Goal: Task Accomplishment & Management: Manage account settings

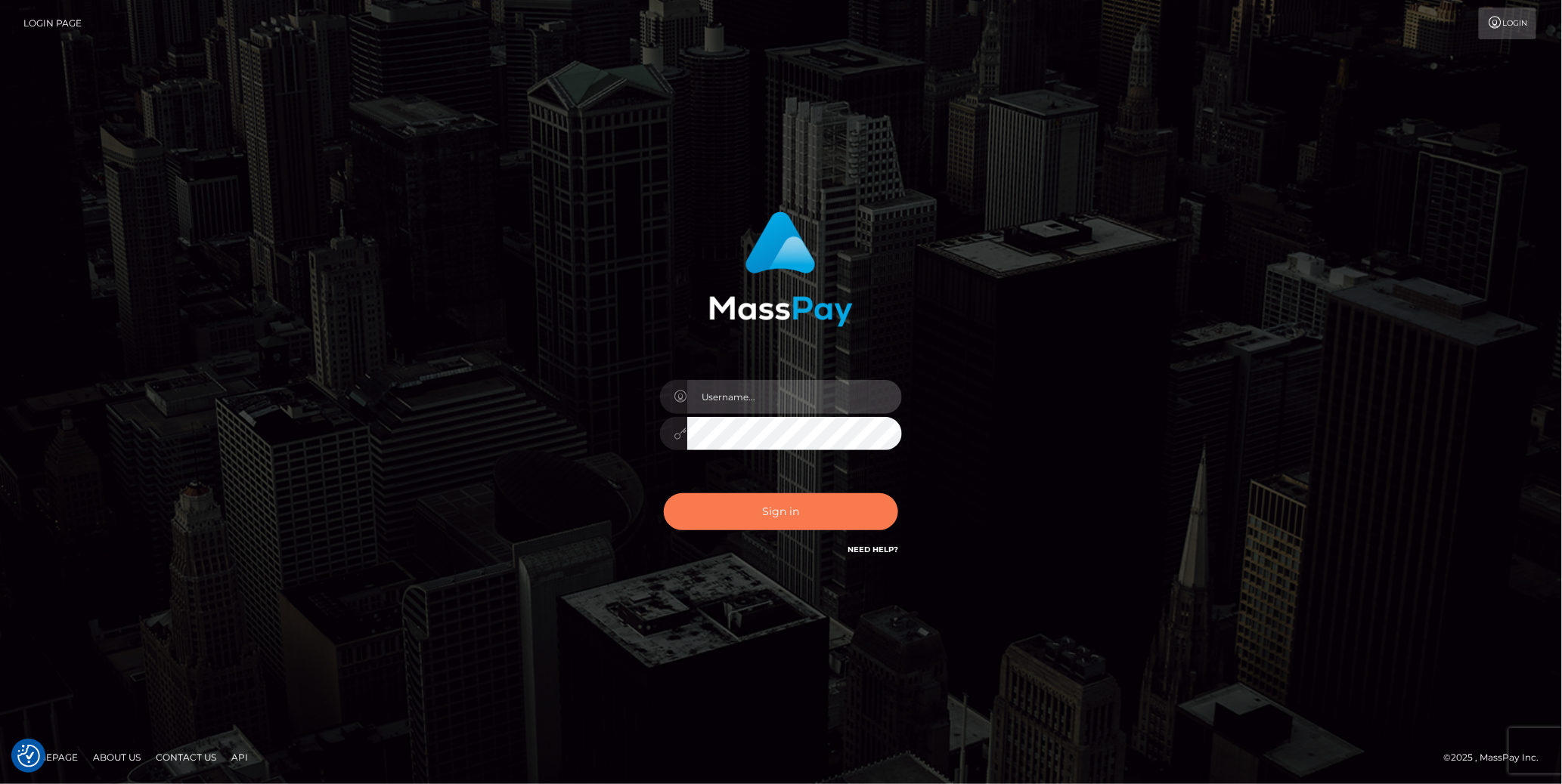
type input "cheli"
click at [779, 515] on button "Sign in" at bounding box center [781, 512] width 234 height 37
type input "cheli"
click at [814, 515] on button "Sign in" at bounding box center [781, 512] width 234 height 37
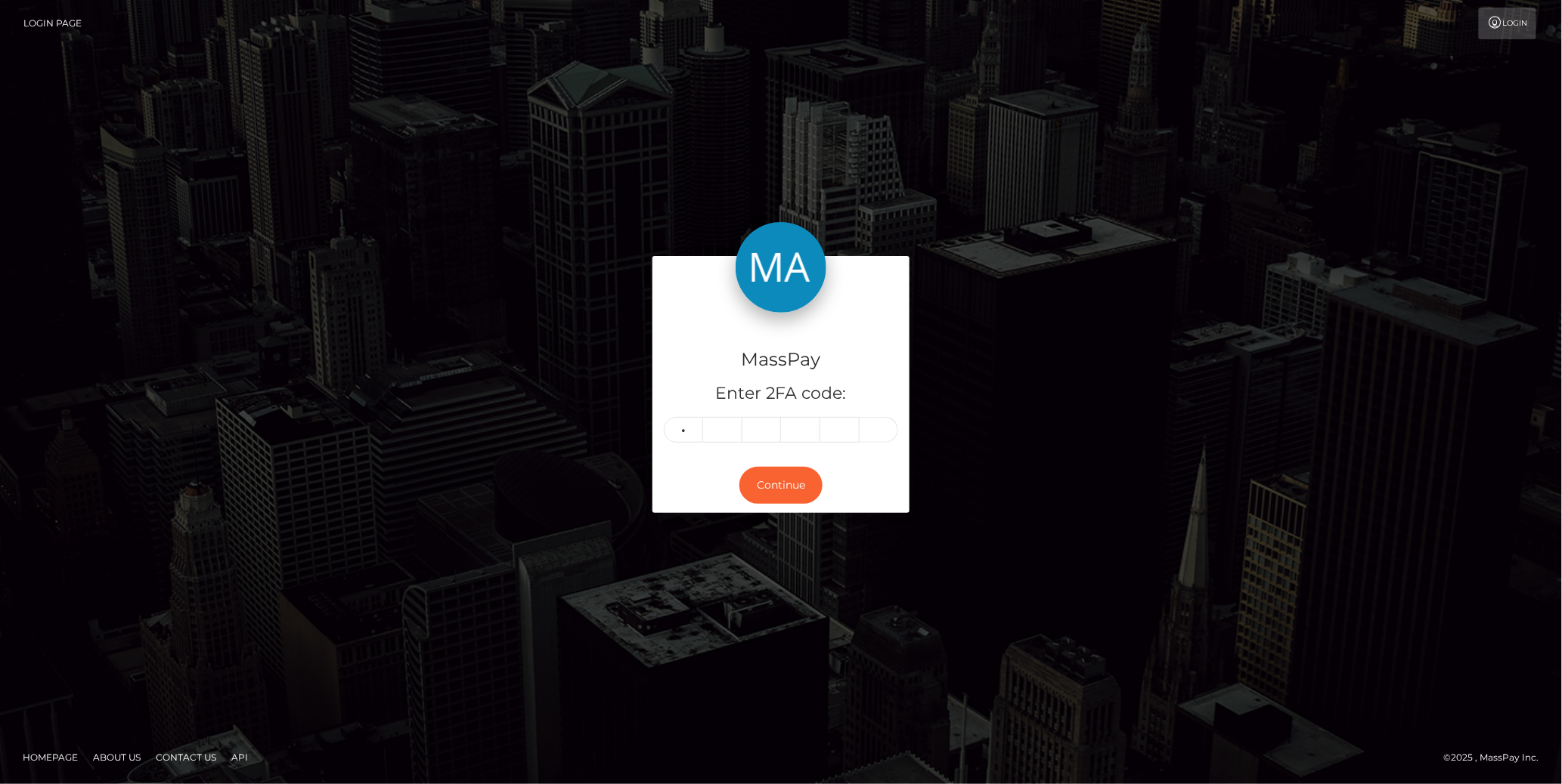
type input "2"
type input "0"
type input "4"
type input "9"
type input "7"
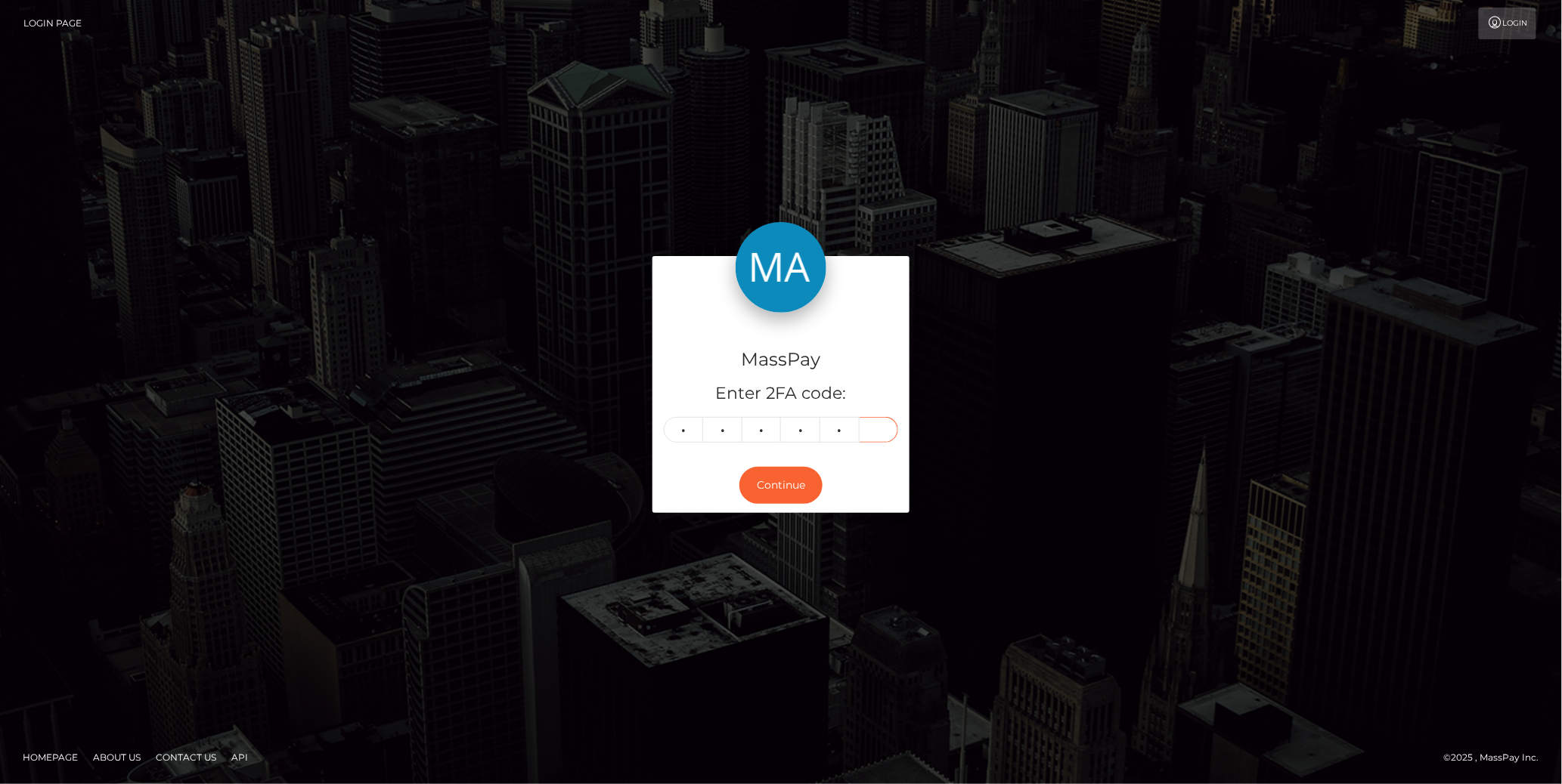
type input "5"
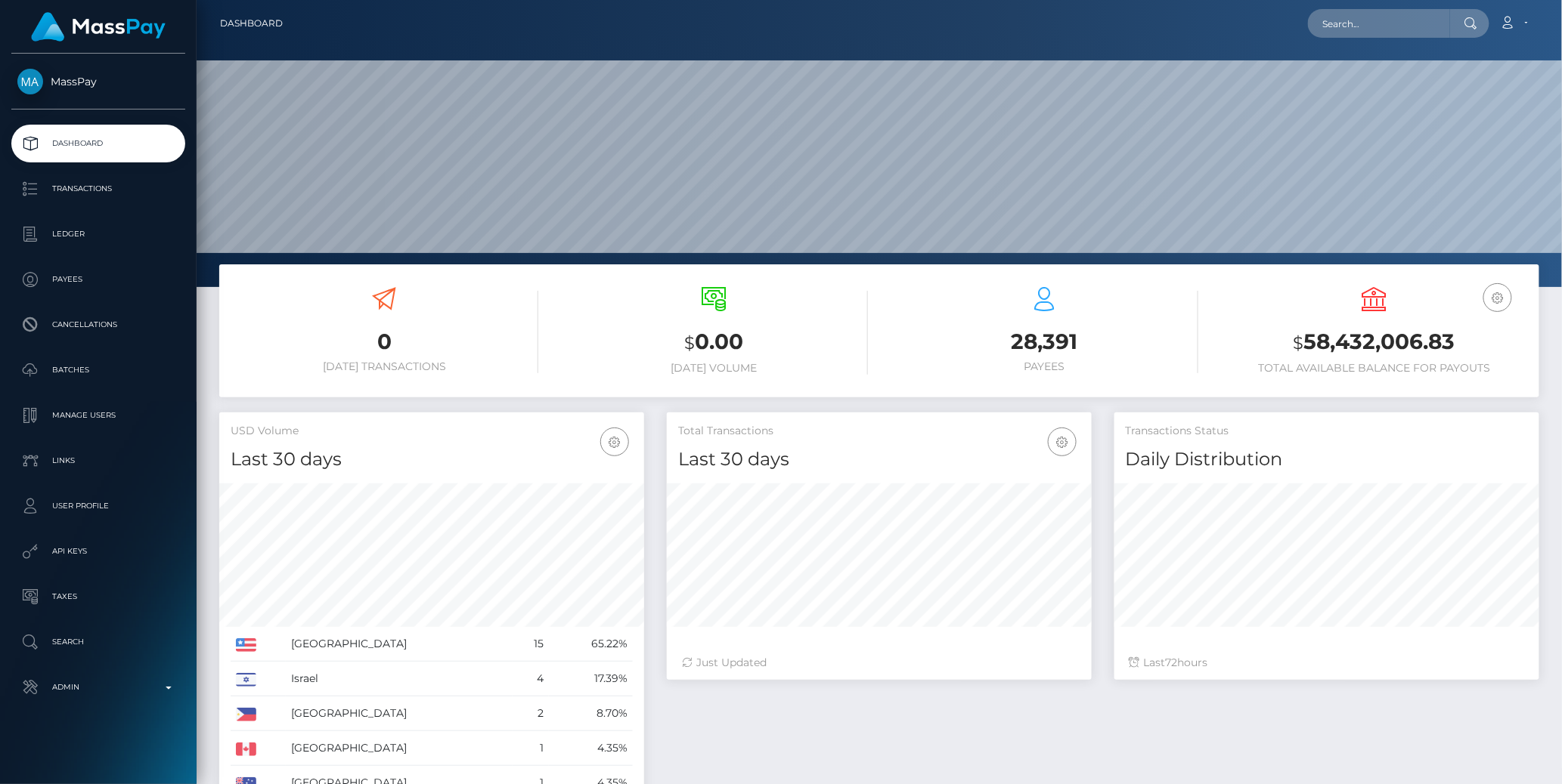
scroll to position [268, 425]
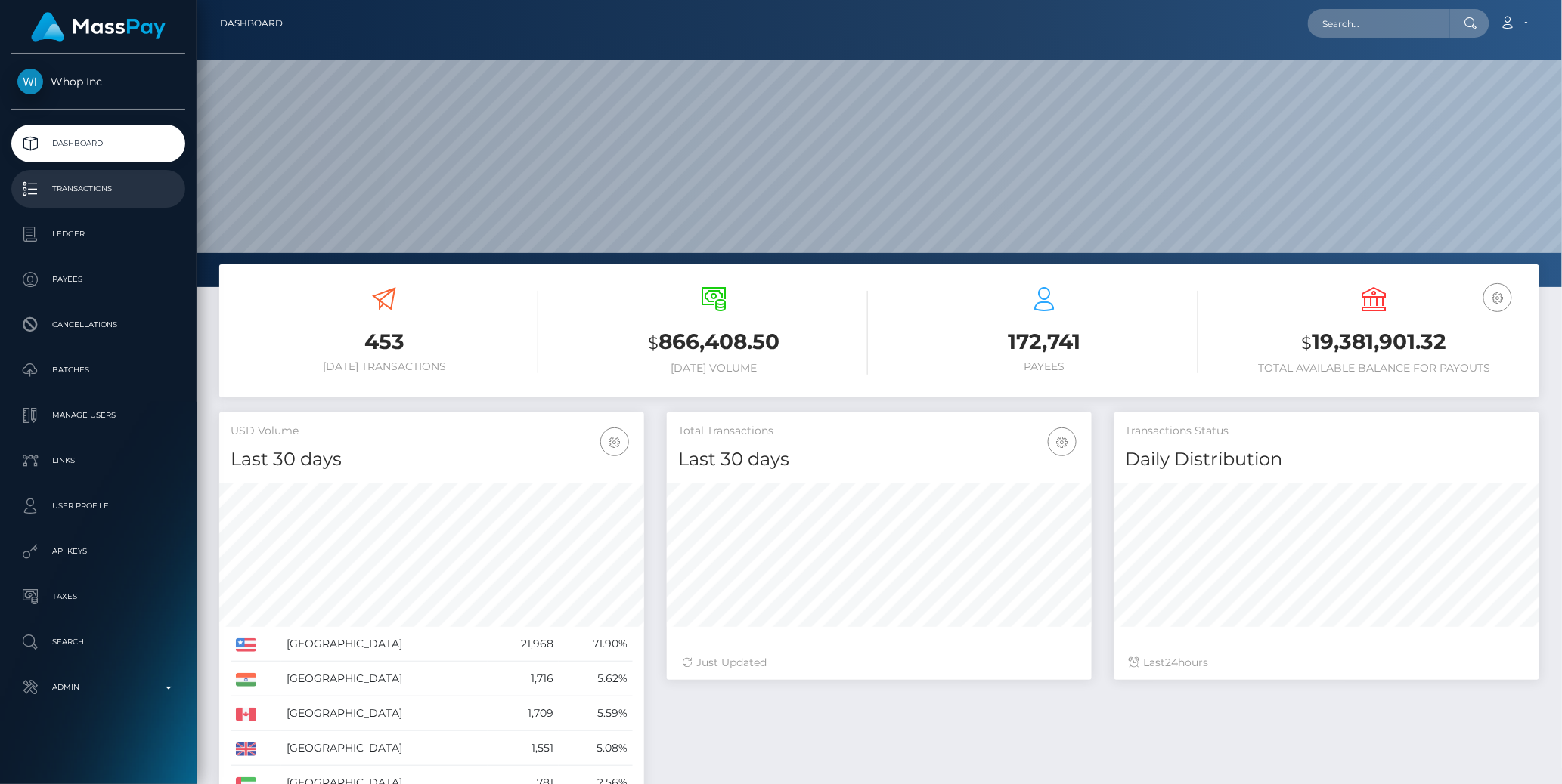
click at [63, 187] on p "Transactions" at bounding box center [99, 188] width 162 height 22
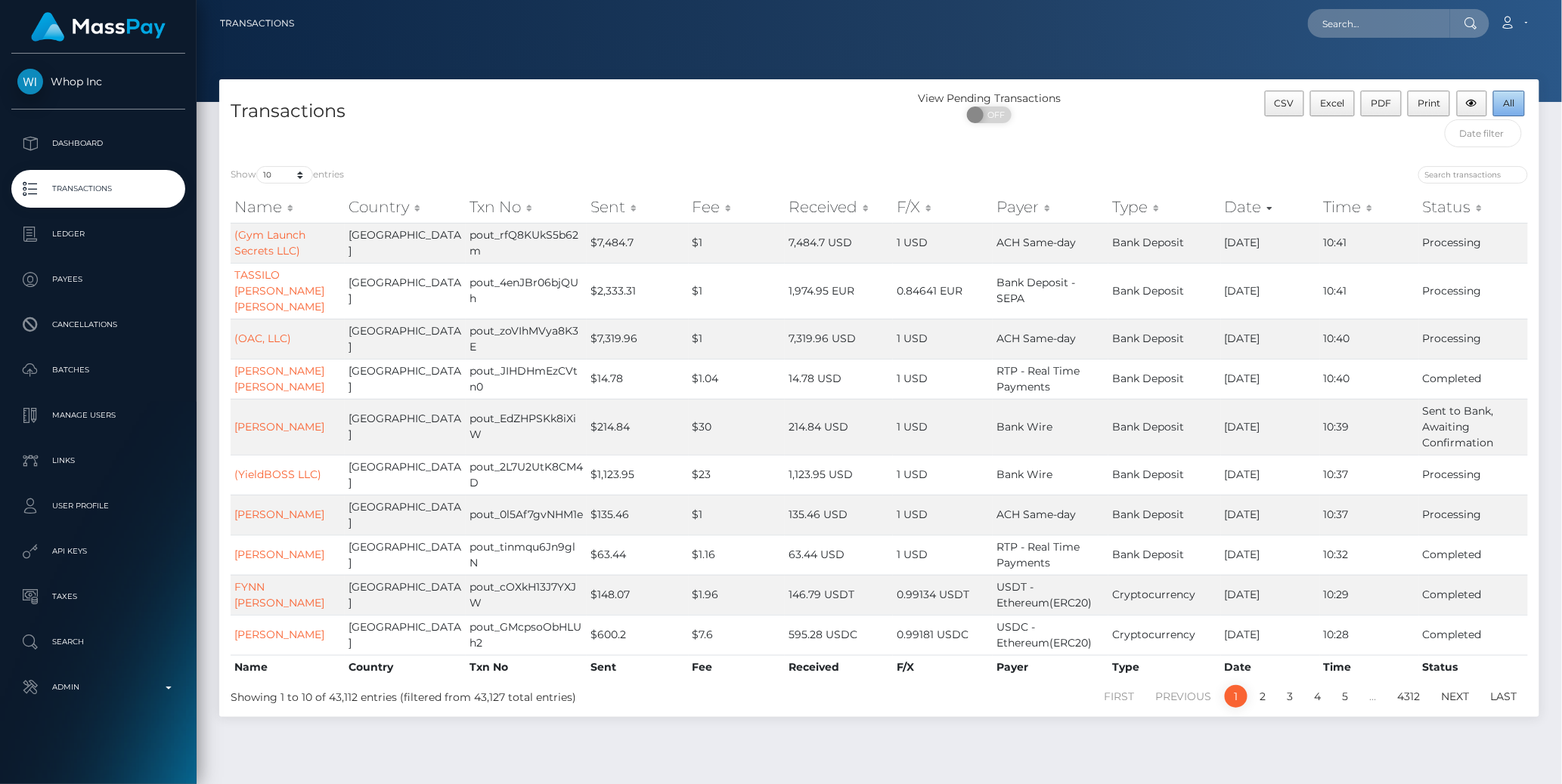
click at [1512, 105] on span "All" at bounding box center [1509, 103] width 12 height 12
click at [1009, 32] on div "Loading... Loading... Account Edit Profile Logout" at bounding box center [922, 23] width 1233 height 32
click at [1505, 105] on span "All" at bounding box center [1509, 103] width 12 height 12
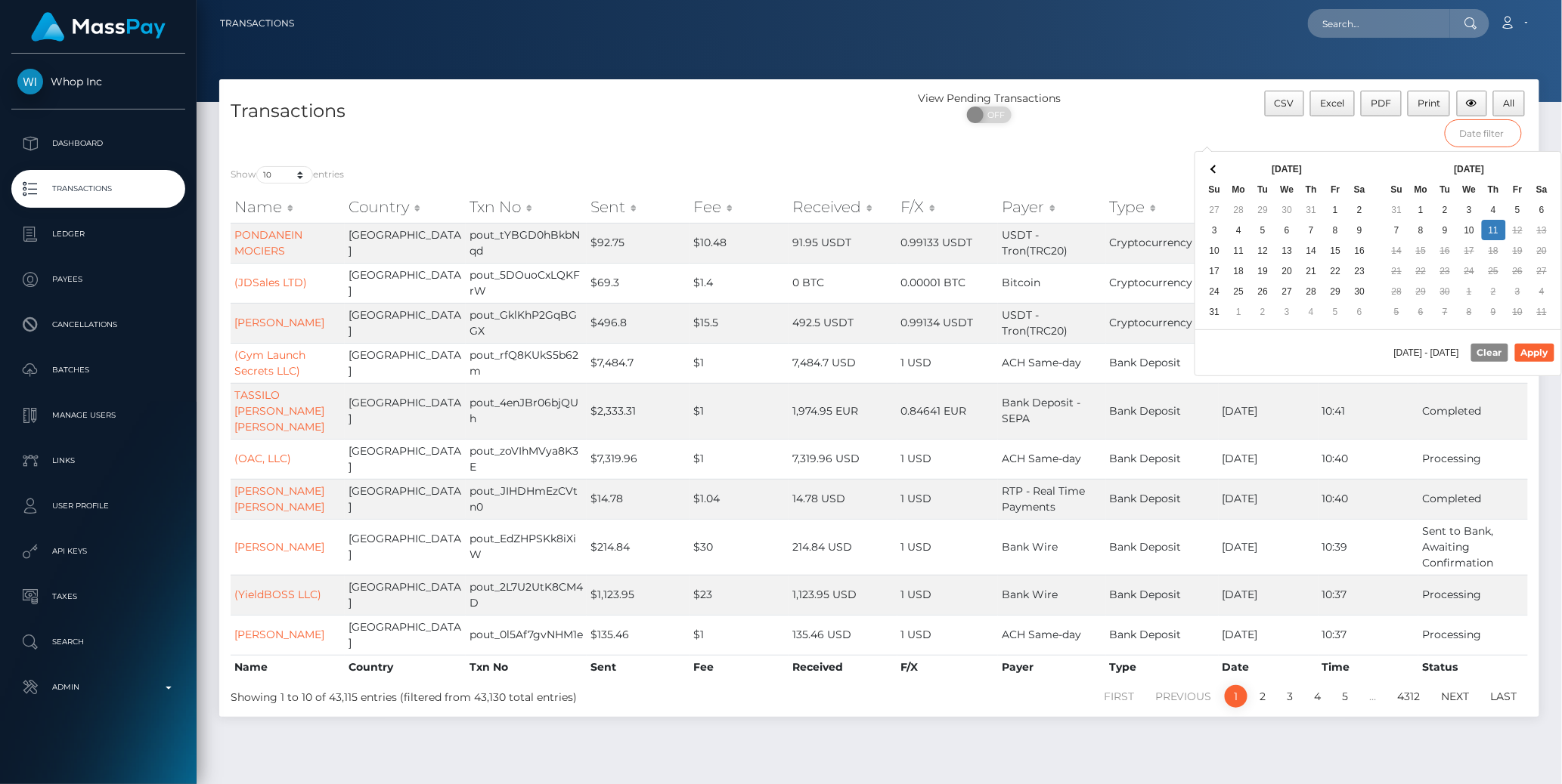
click at [1473, 132] on input "text" at bounding box center [1483, 133] width 77 height 28
click at [1538, 351] on button "Apply" at bounding box center [1534, 353] width 39 height 18
type input "[DATE] - [DATE]"
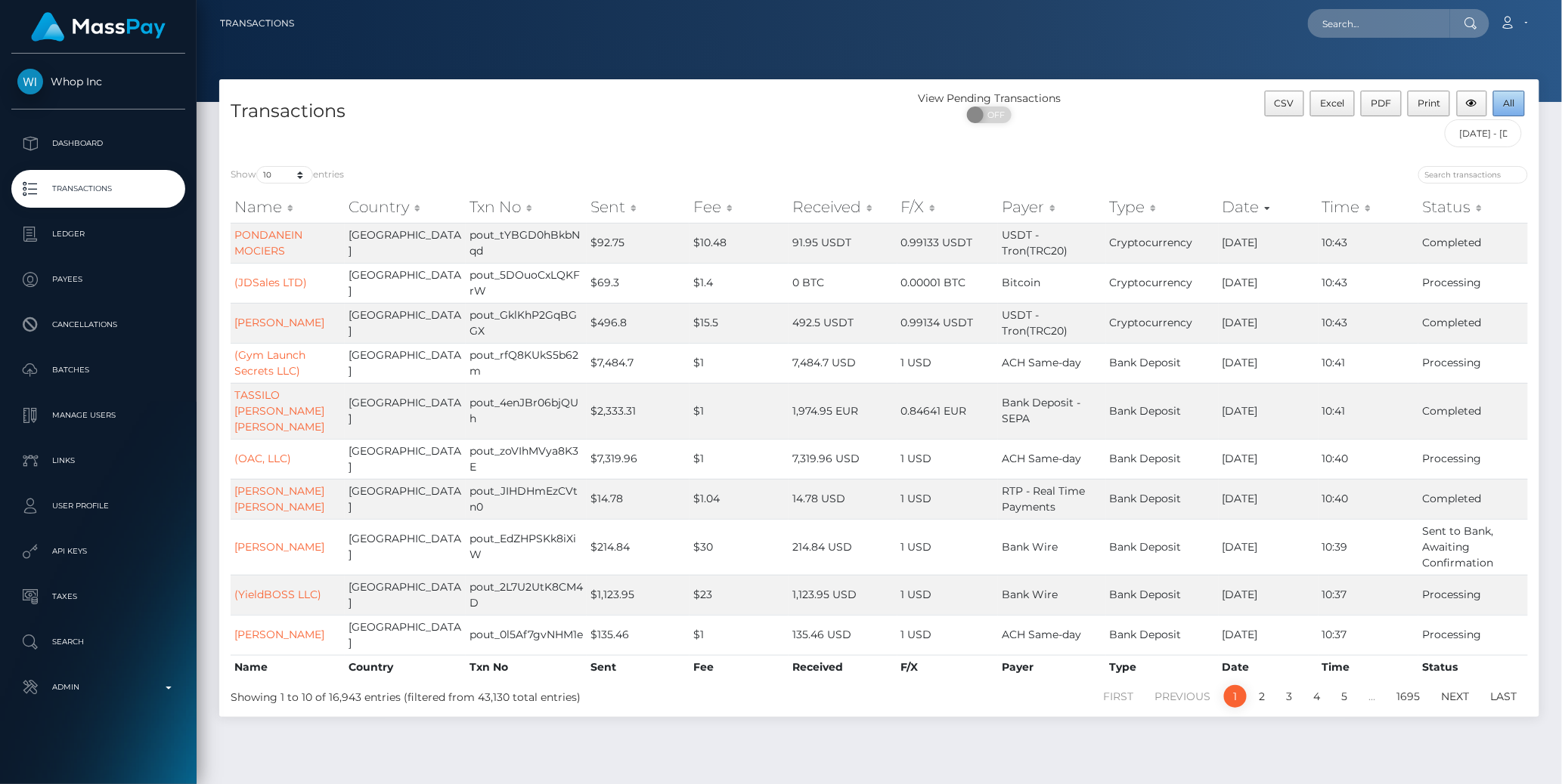
click at [1510, 102] on span "All" at bounding box center [1509, 103] width 12 height 12
click at [139, 128] on link "Dashboard" at bounding box center [99, 143] width 174 height 38
